Goal: Task Accomplishment & Management: Use online tool/utility

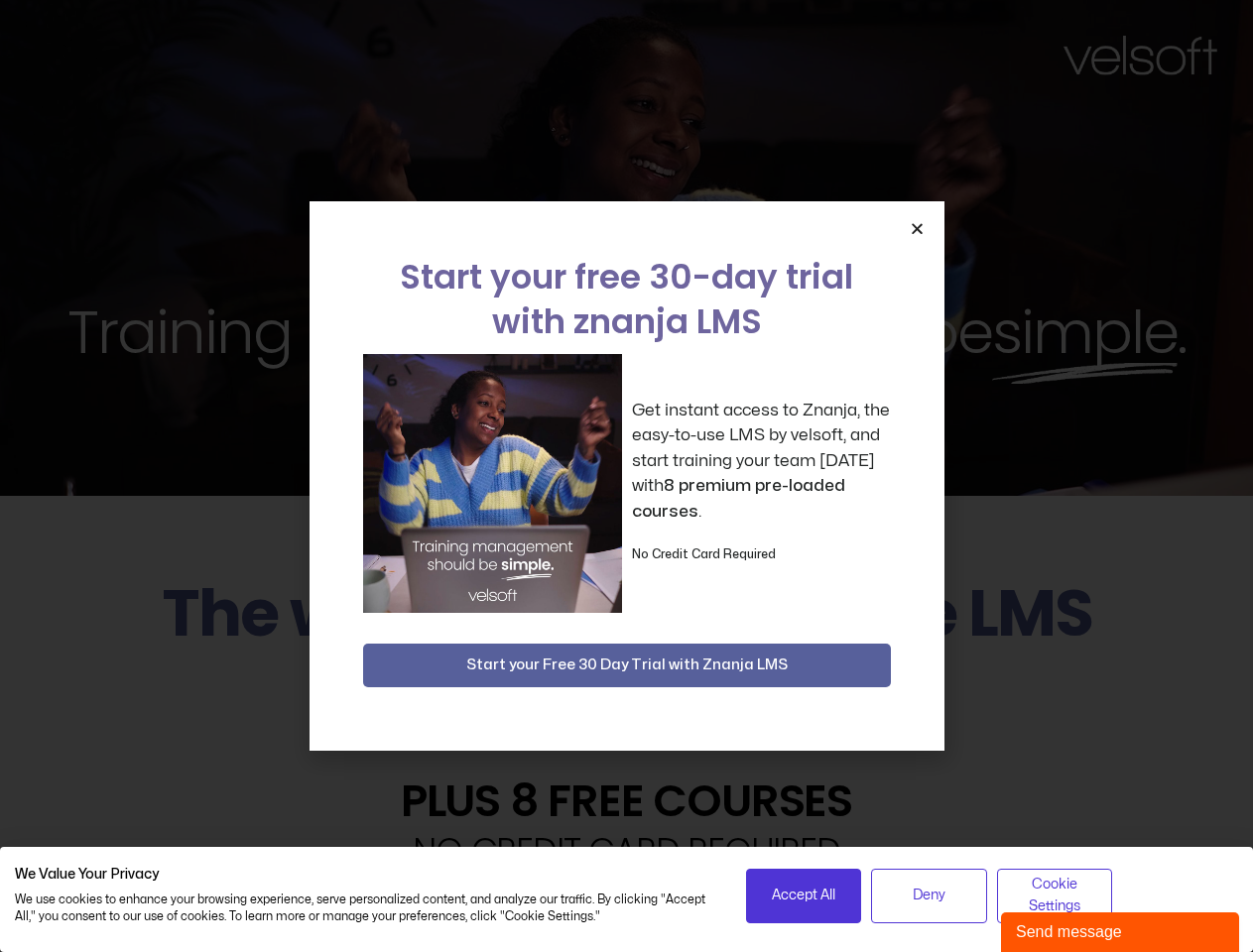
click at [626, 476] on div "Get instant access to Znanja, the easy-to-use LMS by velsoft, and start trainin…" at bounding box center [626, 482] width 528 height 259
click at [916, 228] on icon "Close" at bounding box center [916, 228] width 15 height 15
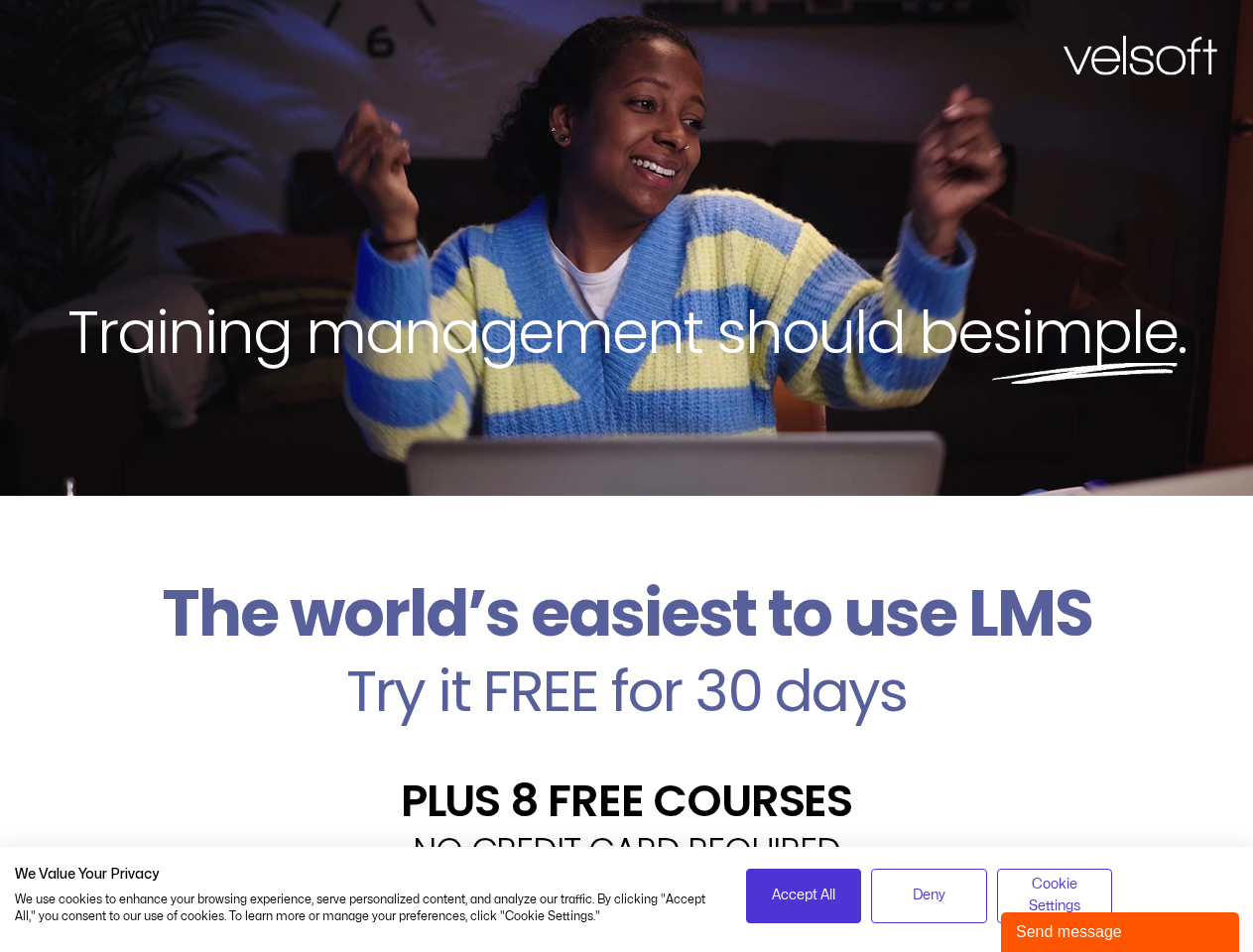
click at [626, 665] on h2 "Try it FREE for 30 days" at bounding box center [626, 691] width 1223 height 58
click at [803, 896] on span "Accept All" at bounding box center [803, 896] width 64 height 22
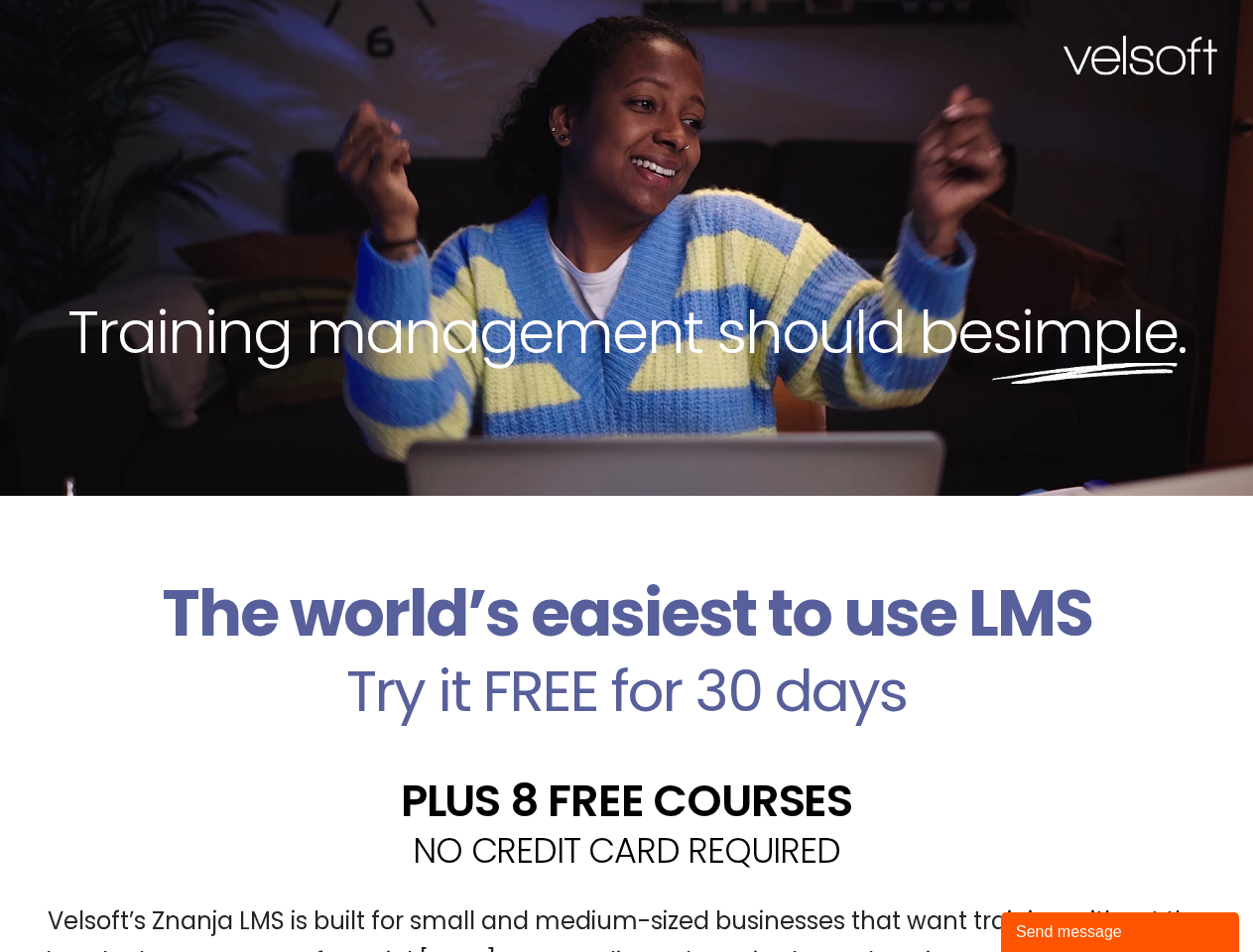
click at [928, 896] on div "Velsoft’s Znanja LMS is built for small and medium-sized businesses that want t…" at bounding box center [626, 950] width 1223 height 145
click at [1054, 896] on div "Velsoft’s Znanja LMS is built for small and medium-sized businesses that want t…" at bounding box center [626, 950] width 1223 height 145
click at [1120, 932] on div "Send message" at bounding box center [1120, 932] width 208 height 24
